Goal: Task Accomplishment & Management: Use online tool/utility

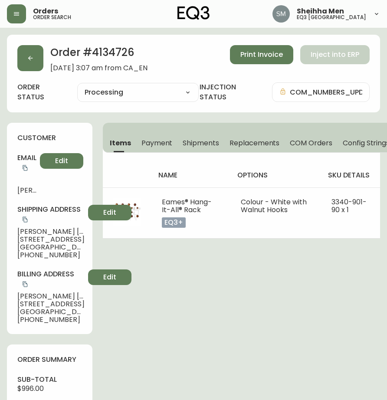
select select "PROCESSING"
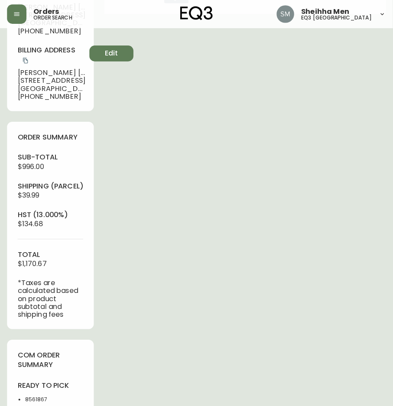
scroll to position [40, 0]
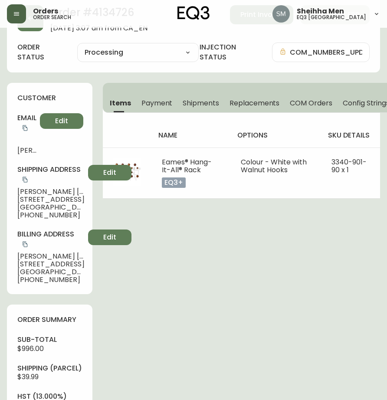
click at [17, 13] on icon "button" at bounding box center [16, 13] width 7 height 7
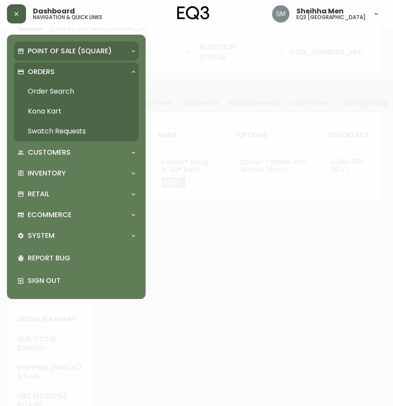
scroll to position [40, 0]
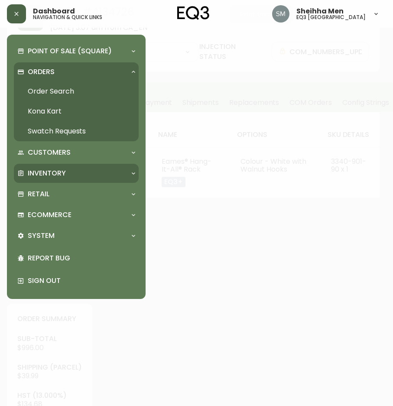
click at [61, 171] on p "Inventory" at bounding box center [47, 174] width 38 height 10
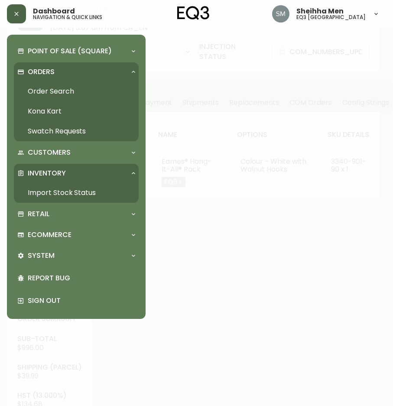
click at [81, 189] on link "Import Stock Status" at bounding box center [76, 193] width 125 height 20
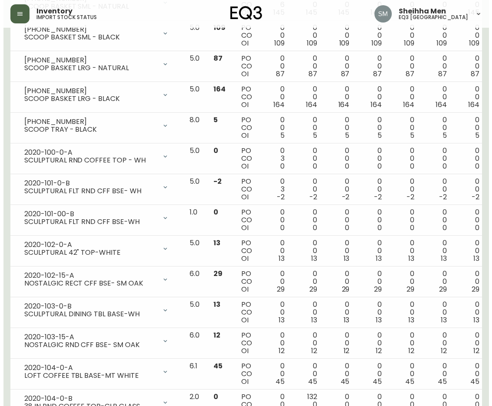
scroll to position [1337, 0]
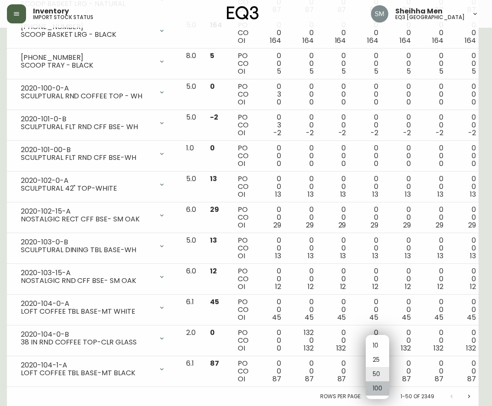
click at [376, 388] on li "100" at bounding box center [377, 389] width 23 height 14
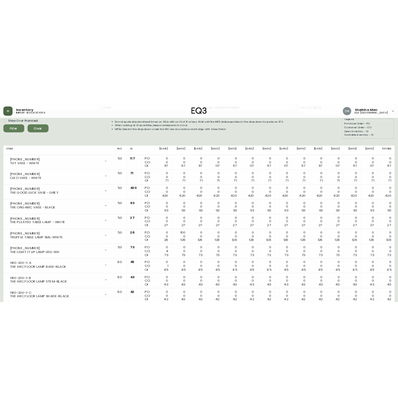
scroll to position [0, 0]
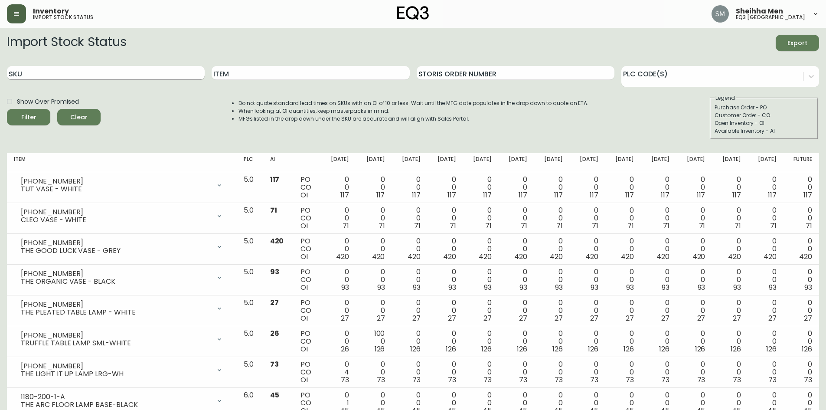
click at [162, 70] on input "SKU" at bounding box center [106, 73] width 198 height 14
paste input "2020-111-13"
type input "2020-111-13"
click at [39, 113] on span "Filter" at bounding box center [28, 117] width 29 height 11
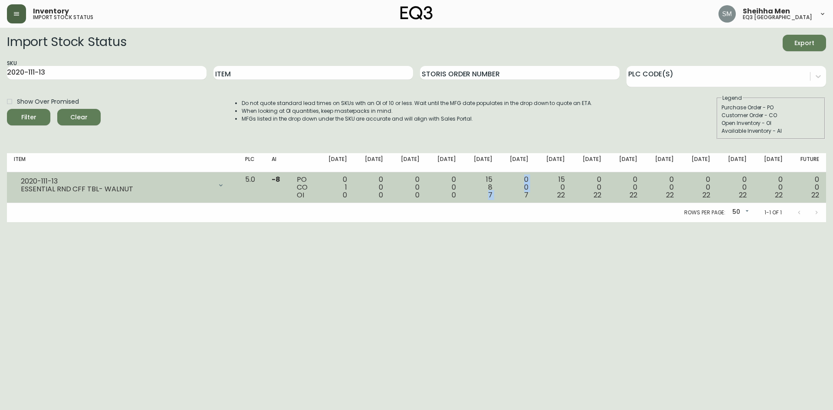
drag, startPoint x: 500, startPoint y: 193, endPoint x: 533, endPoint y: 195, distance: 33.8
click at [386, 195] on tr "2020-111-13 ESSENTIAL RND CFF TBL- WALNUT Opening Balance 1 ( [DATE] ) Customer…" at bounding box center [416, 187] width 819 height 31
click at [386, 195] on span "7" at bounding box center [526, 195] width 4 height 10
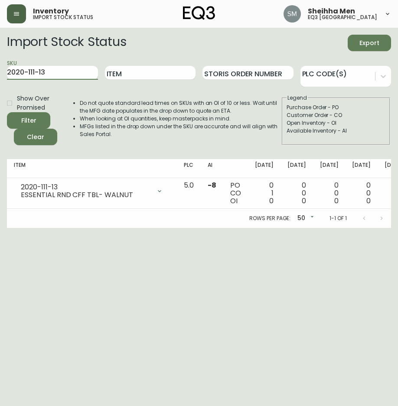
drag, startPoint x: 56, startPoint y: 70, endPoint x: -21, endPoint y: 63, distance: 77.5
click at [0, 63] on html "Inventory import stock status Sheihha Men eq3 [GEOGRAPHIC_DATA] Import Stock St…" at bounding box center [199, 114] width 398 height 228
paste input "3020-626-4-A"
type input "3020-626-4-A"
click at [7, 112] on button "Filter" at bounding box center [28, 120] width 43 height 16
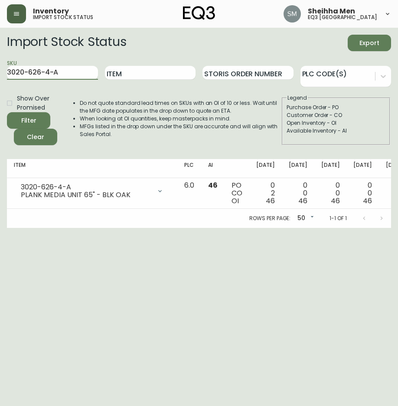
drag, startPoint x: 69, startPoint y: 73, endPoint x: -12, endPoint y: 75, distance: 81.1
click at [0, 75] on html "Inventory import stock status Sheihha Men eq3 [GEOGRAPHIC_DATA] Import Stock St…" at bounding box center [199, 114] width 398 height 228
paste input "3020-630-4-B"
type input "3020-630-4-B"
click at [7, 112] on button "Filter" at bounding box center [28, 120] width 43 height 16
